Goal: Information Seeking & Learning: Find specific fact

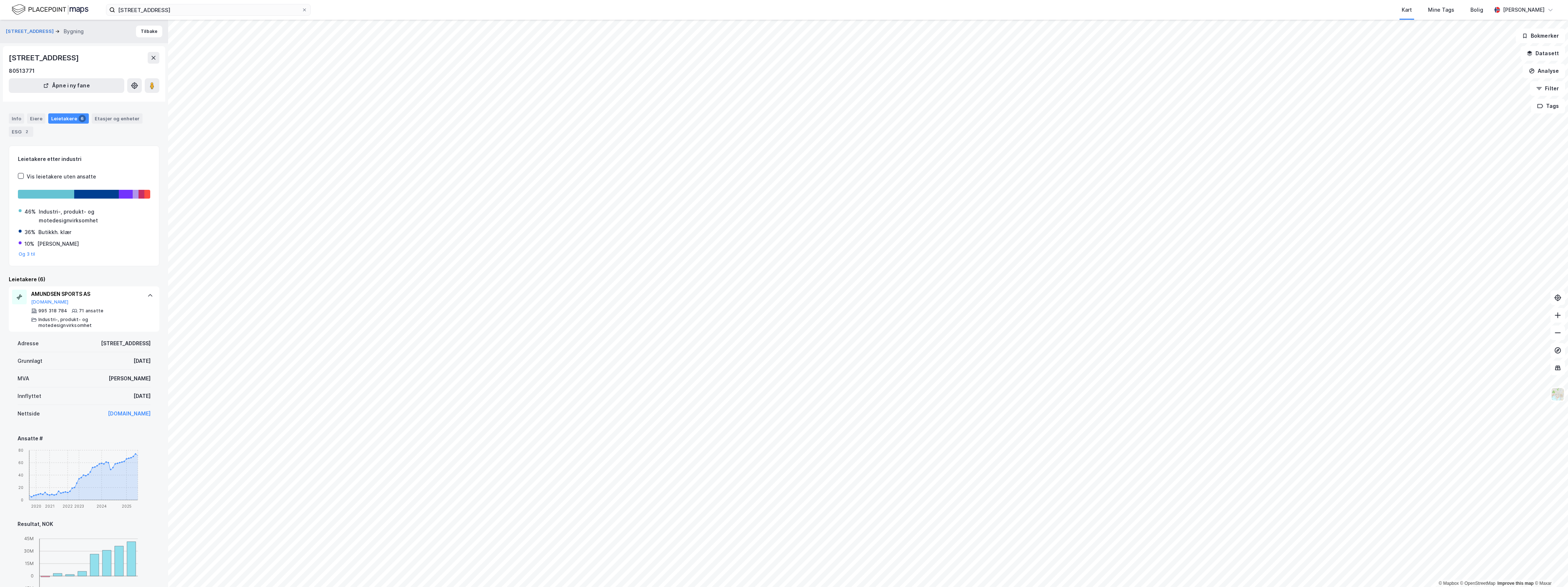
scroll to position [355, 0]
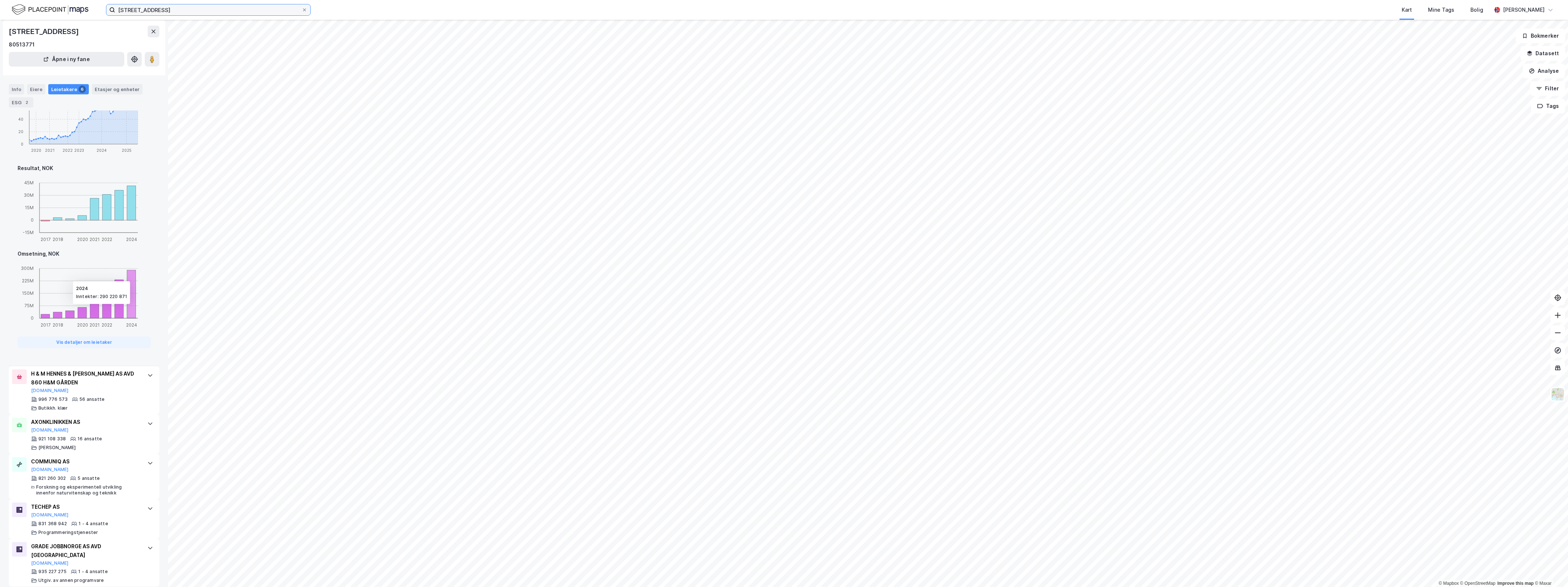
click at [202, 12] on input "[STREET_ADDRESS]" at bounding box center [208, 10] width 186 height 11
drag, startPoint x: 173, startPoint y: 11, endPoint x: 56, endPoint y: -2, distance: 117.7
click at [56, 0] on html "[STREET_ADDRESS] Nylige søk (100) [PERSON_NAME] • Person • [DATE] Symreveien 7 …" at bounding box center [784, 294] width 1568 height 587
paste input "Hasleveien 28"
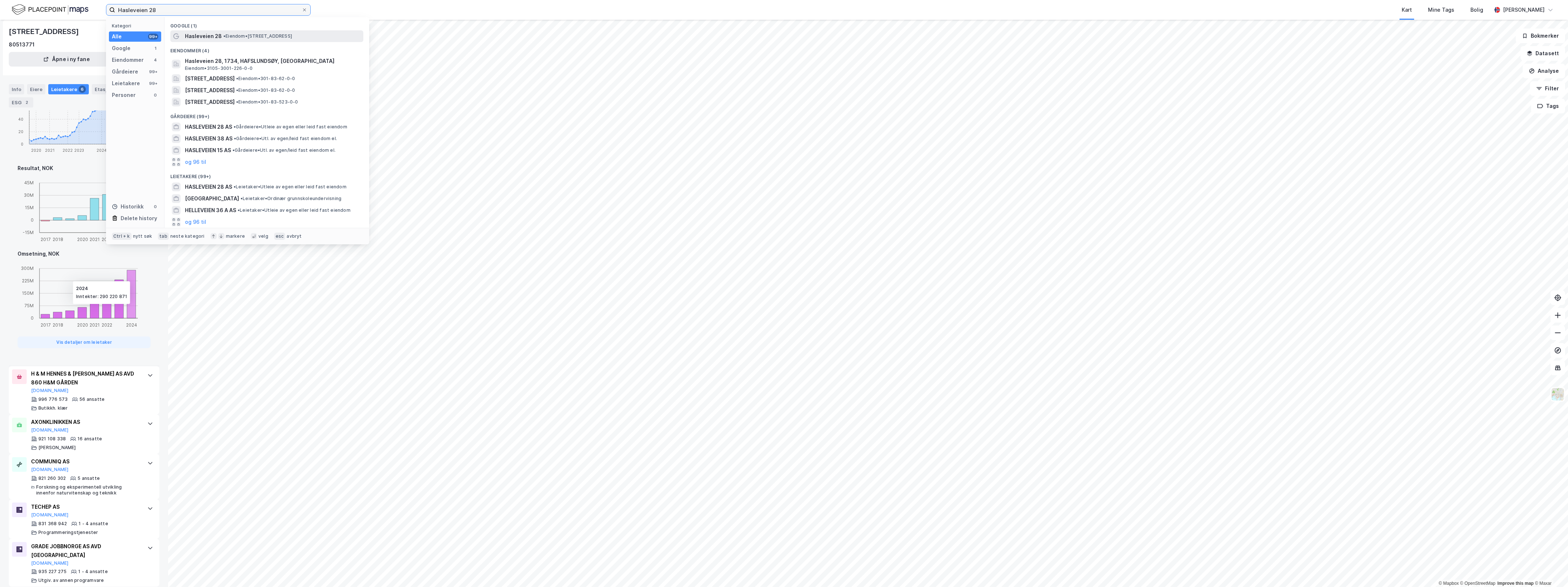
type input "Hasleveien 28"
click at [244, 40] on div "Hasleveien 28 • Eiendom • [STREET_ADDRESS]" at bounding box center [273, 36] width 177 height 9
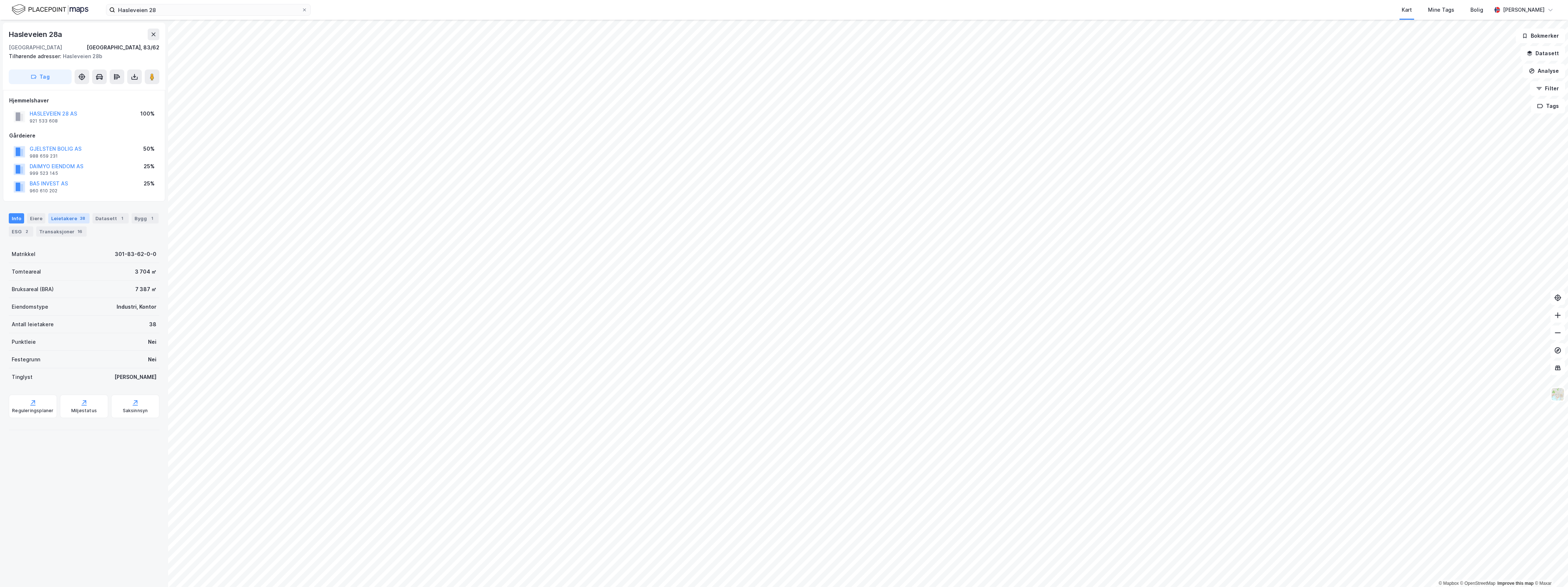
click at [72, 217] on div "Leietakere 38" at bounding box center [69, 218] width 42 height 11
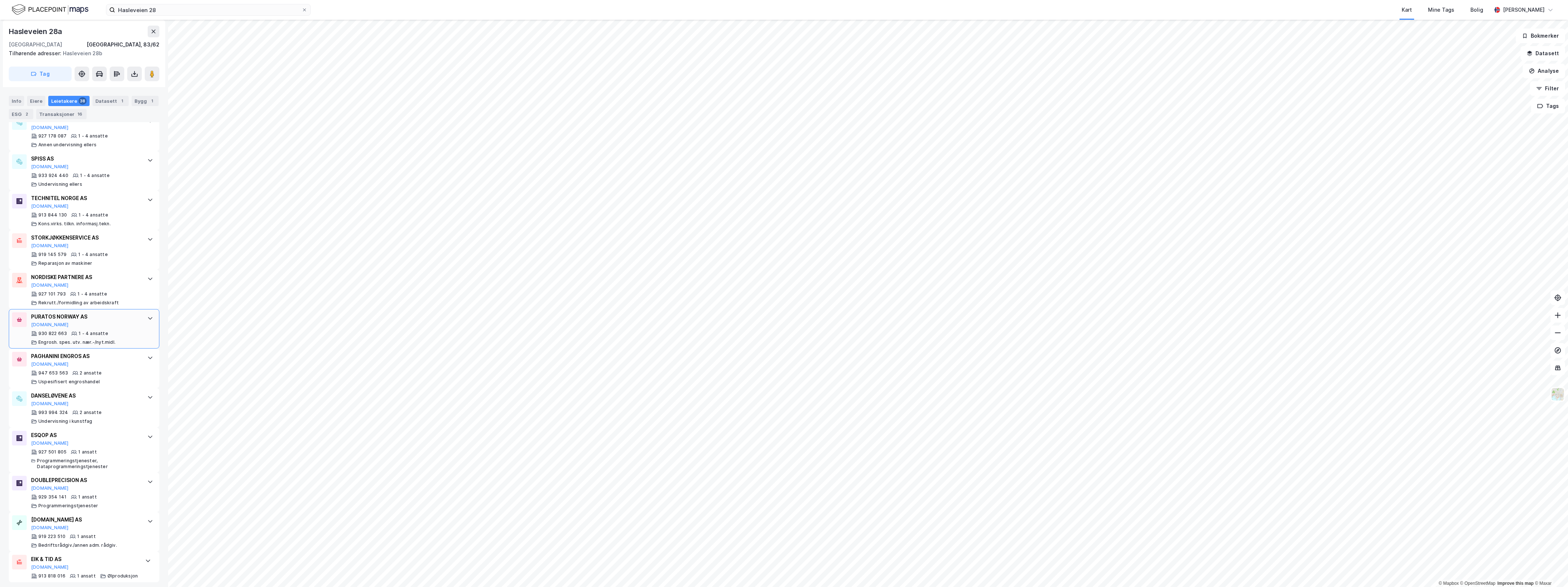
scroll to position [1317, 0]
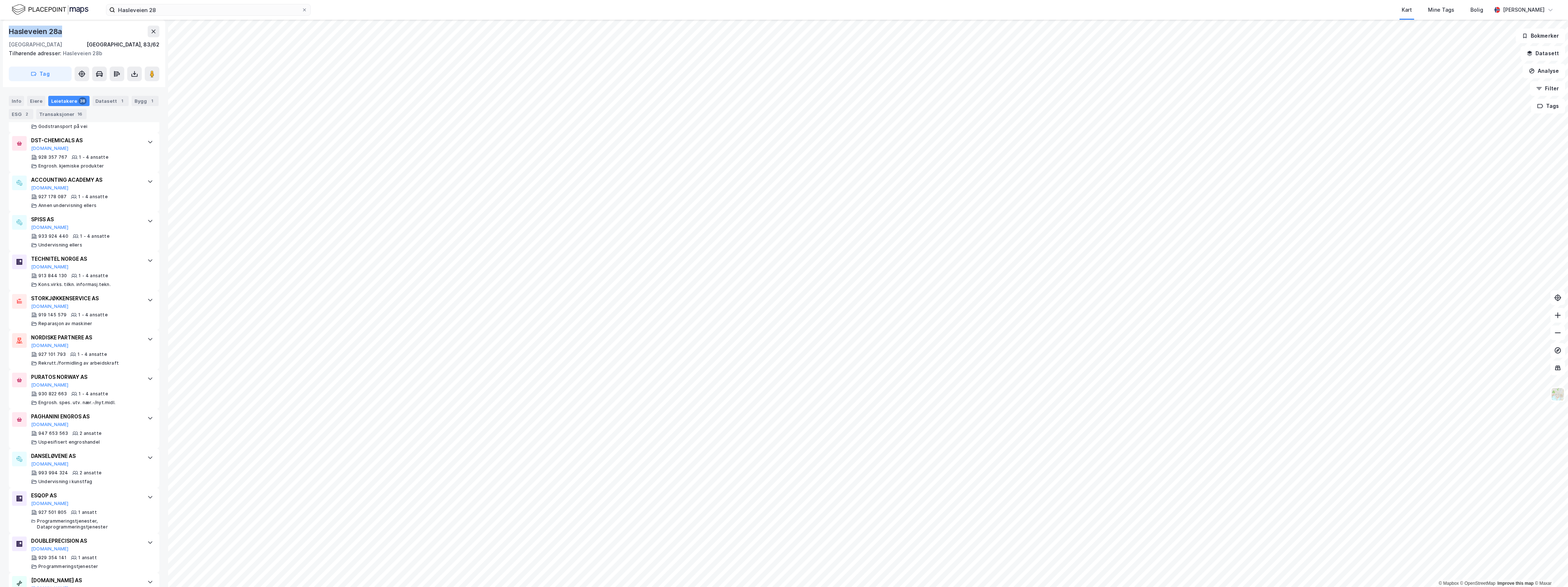
drag, startPoint x: 63, startPoint y: 27, endPoint x: 4, endPoint y: 27, distance: 59.0
click at [4, 27] on div "[STREET_ADDRESS], 83/62 Tilhørende adresser: Hasleveien 28b Tag" at bounding box center [84, 53] width 163 height 67
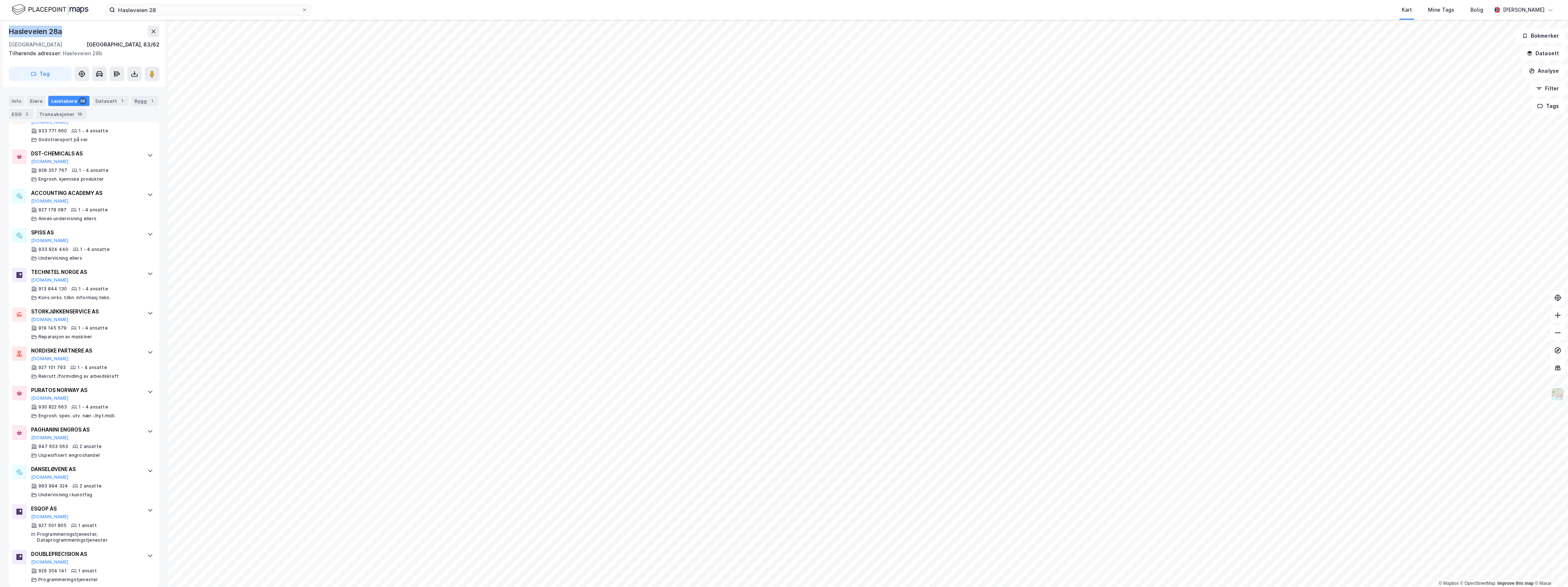
copy div "Hasleveien 28a"
